Goal: Use online tool/utility: Use online tool/utility

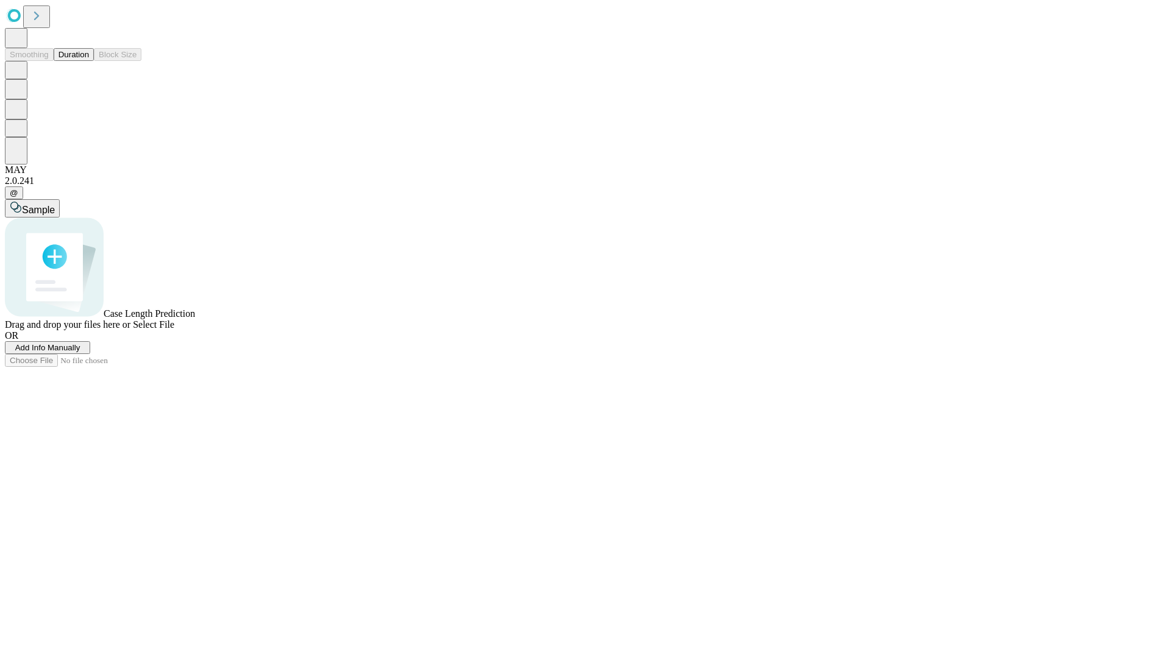
click at [89, 61] on button "Duration" at bounding box center [74, 54] width 40 height 13
click at [55, 205] on span "Sample" at bounding box center [38, 210] width 33 height 10
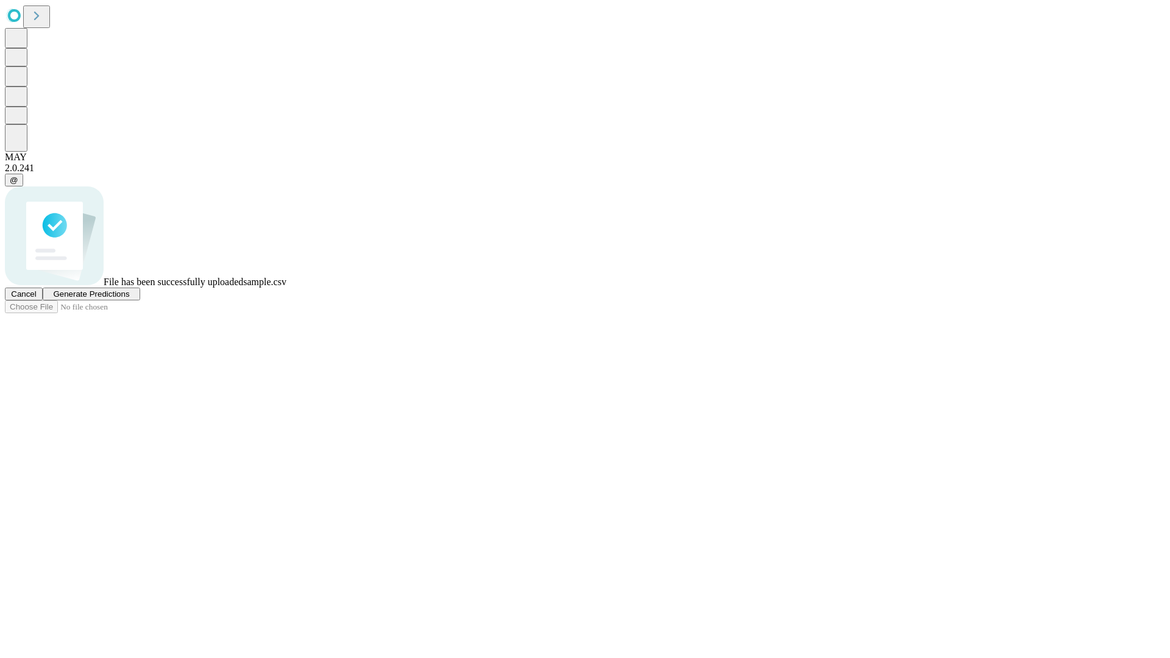
click at [129, 299] on span "Generate Predictions" at bounding box center [91, 294] width 76 height 9
